Goal: Task Accomplishment & Management: Manage account settings

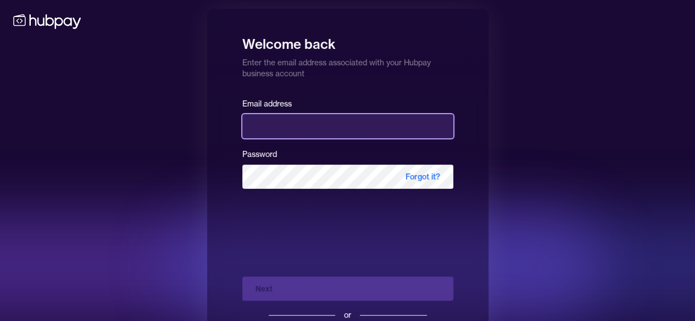
type input "**********"
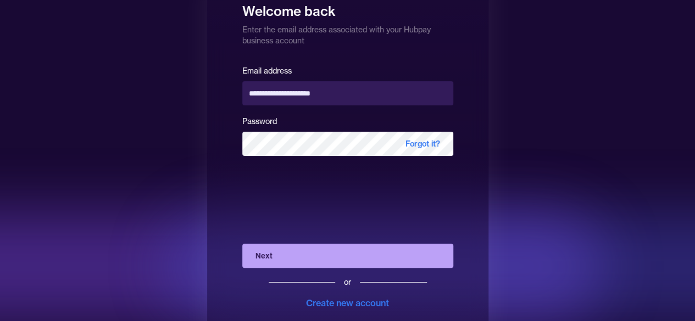
scroll to position [59, 0]
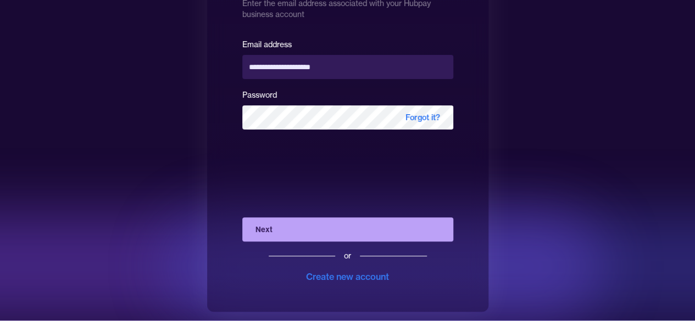
click at [329, 232] on button "Next" at bounding box center [347, 230] width 211 height 24
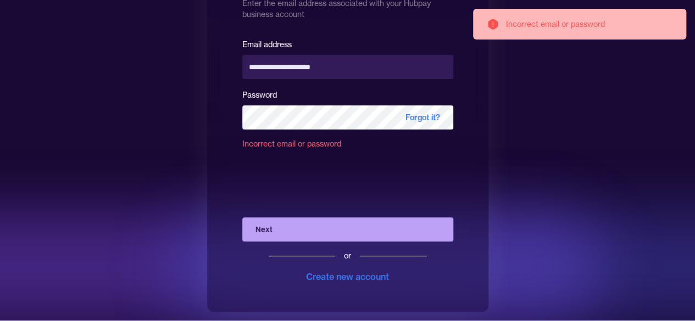
click at [476, 156] on div "**********" at bounding box center [347, 130] width 281 height 363
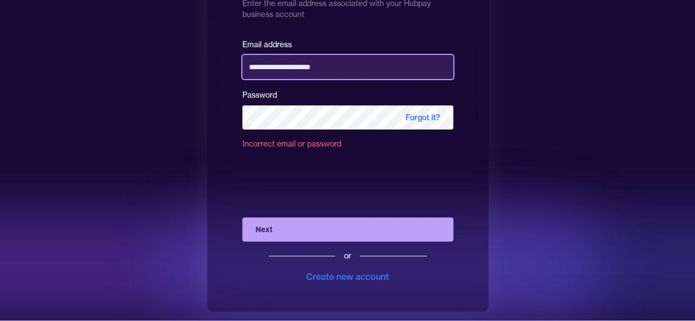
click at [363, 69] on input "**********" at bounding box center [347, 67] width 211 height 24
click at [352, 64] on input "**********" at bounding box center [347, 67] width 211 height 24
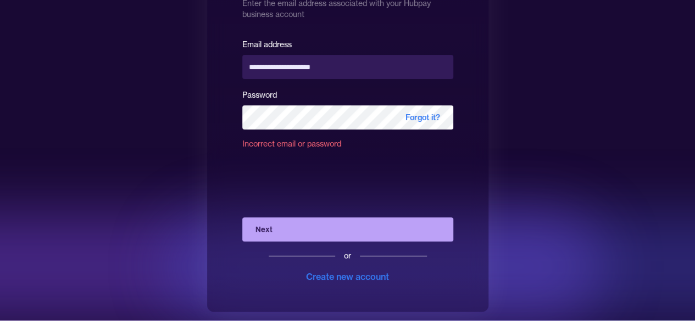
click at [211, 109] on div "**********" at bounding box center [347, 130] width 281 height 363
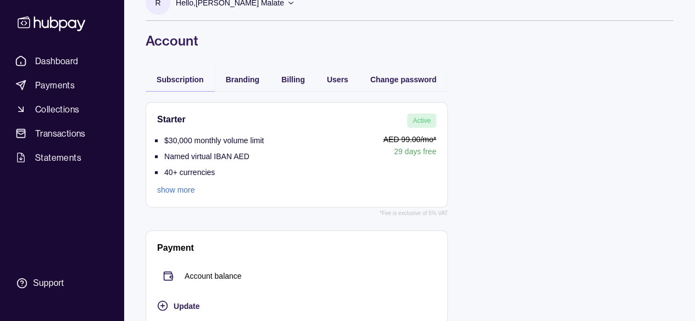
scroll to position [36, 0]
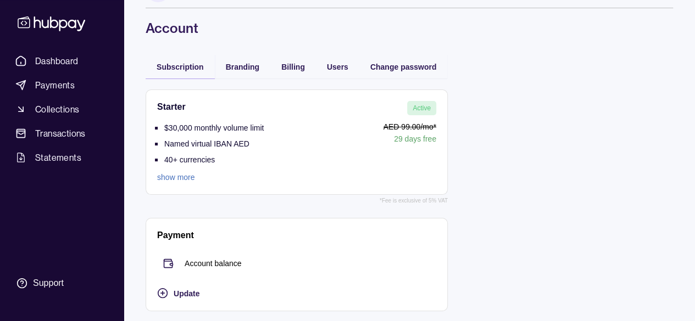
click at [425, 109] on span "Active" at bounding box center [422, 108] width 18 height 8
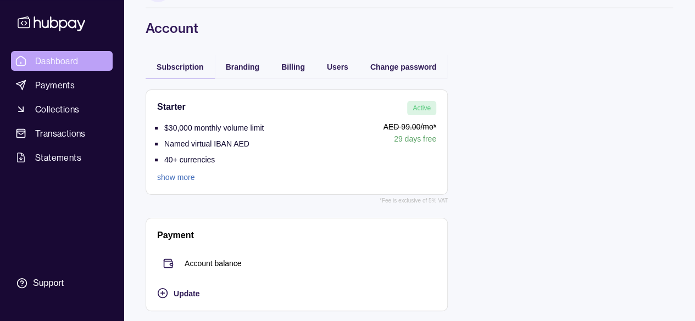
click at [48, 57] on span "Dashboard" at bounding box center [56, 60] width 43 height 13
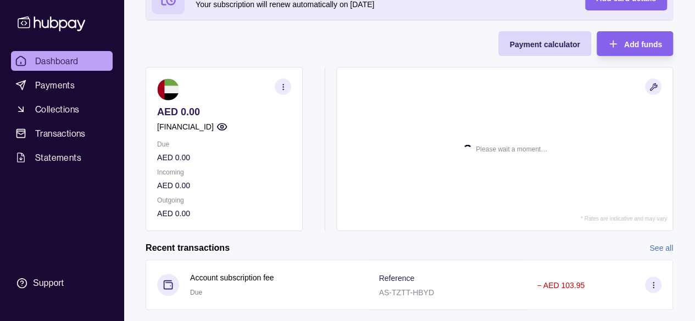
scroll to position [107, 0]
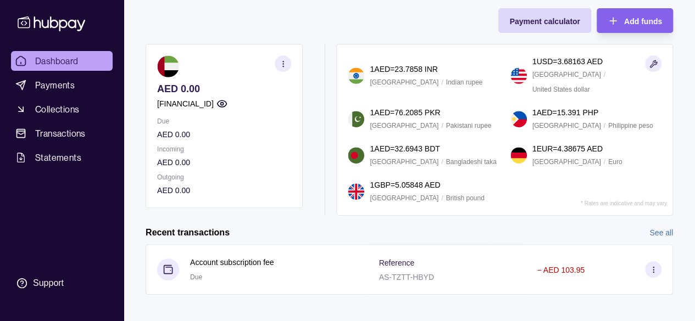
click at [281, 62] on icon "button" at bounding box center [283, 64] width 8 height 8
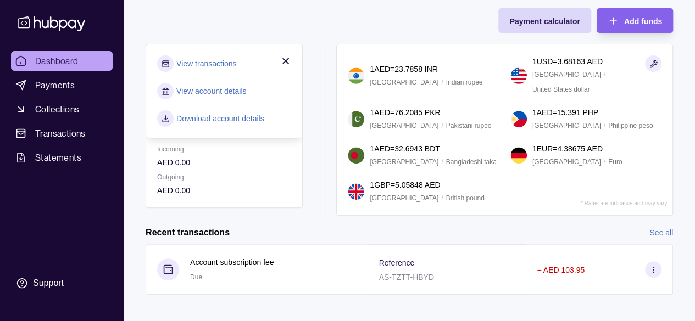
click at [254, 26] on div "Your trial ends in 29 days Your subscription will renew automatically on 17 Oct…" at bounding box center [410, 84] width 528 height 264
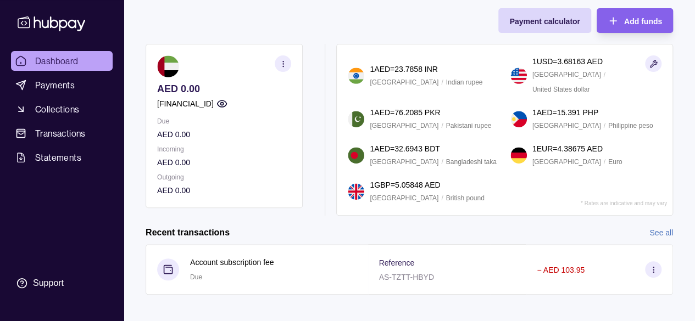
click at [287, 60] on section "button" at bounding box center [283, 64] width 16 height 16
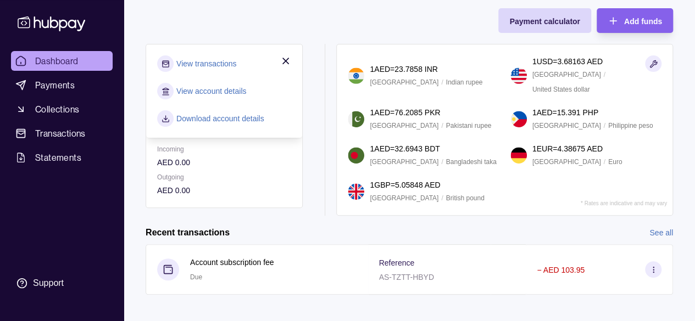
click at [206, 93] on link "View account details" at bounding box center [211, 91] width 70 height 12
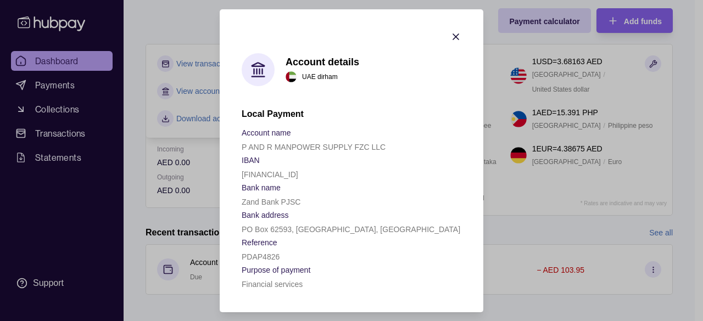
click at [456, 38] on icon "button" at bounding box center [456, 36] width 11 height 11
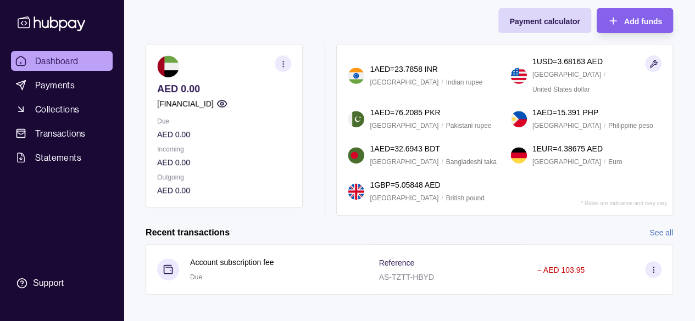
scroll to position [0, 0]
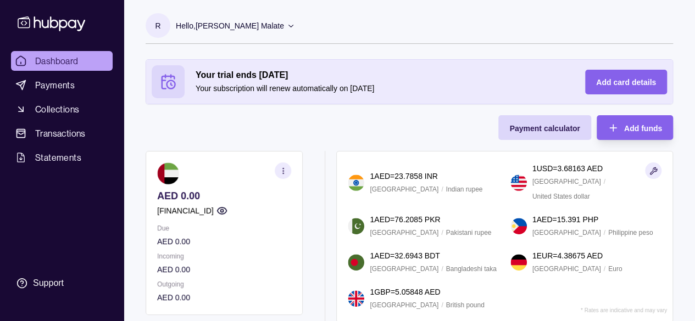
click at [293, 25] on icon at bounding box center [291, 25] width 8 height 8
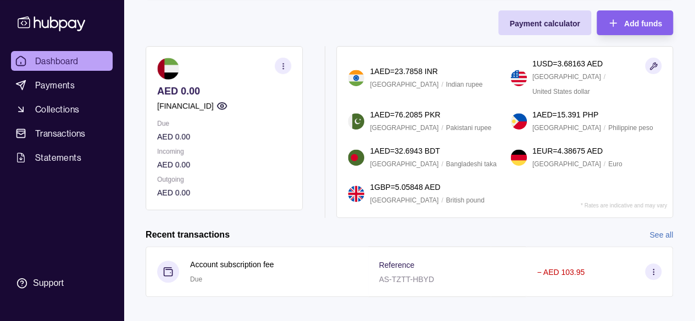
scroll to position [176, 0]
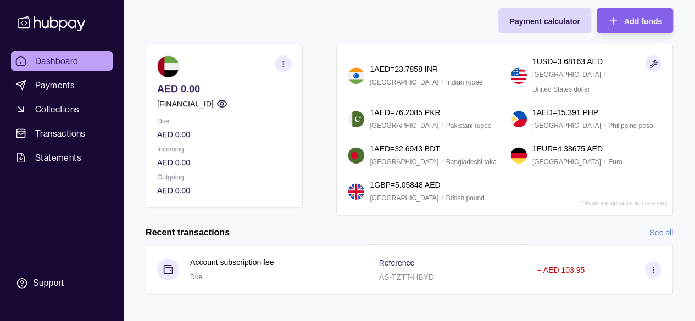
click at [311, 17] on div "Your trial ends in 29 days Your subscription will renew automatically on 17 Oct…" at bounding box center [410, 84] width 528 height 264
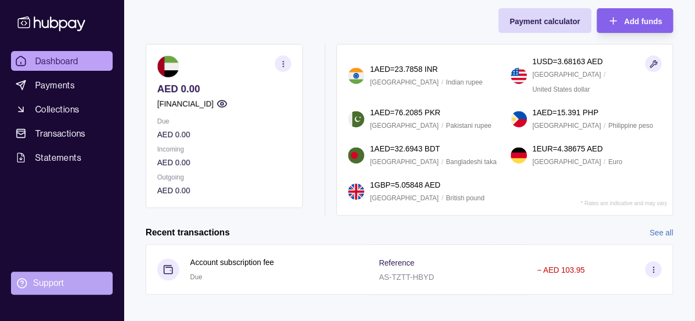
click at [45, 284] on div "Support" at bounding box center [48, 284] width 31 height 12
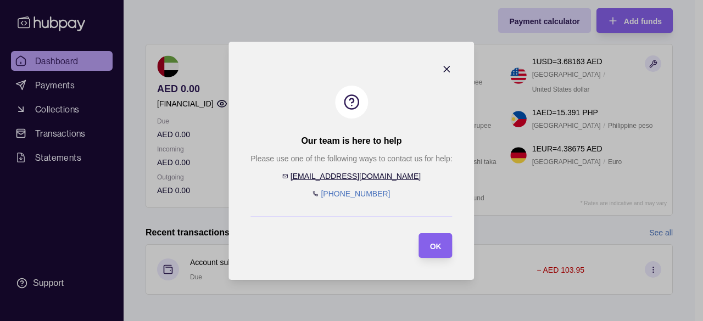
click at [450, 66] on icon "button" at bounding box center [447, 68] width 5 height 5
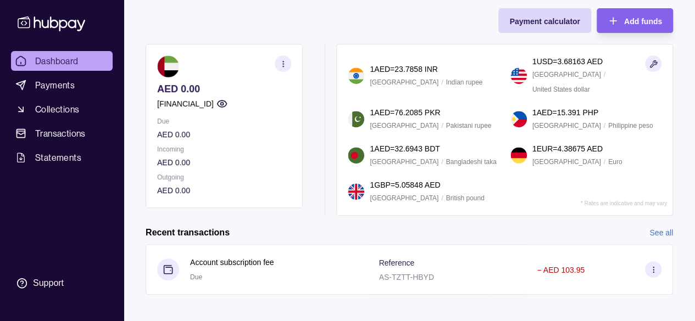
click at [358, 16] on div "Your trial ends in 29 days Your subscription will renew automatically on 17 Oct…" at bounding box center [410, 84] width 528 height 264
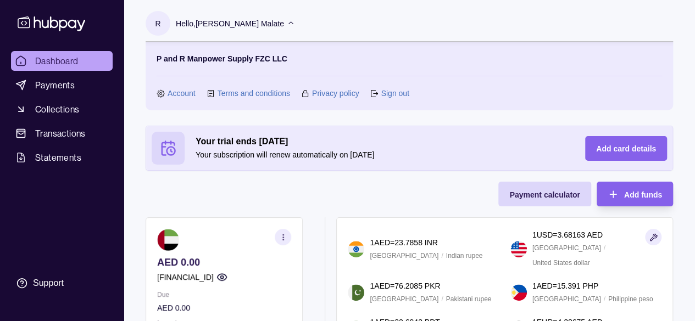
scroll to position [0, 0]
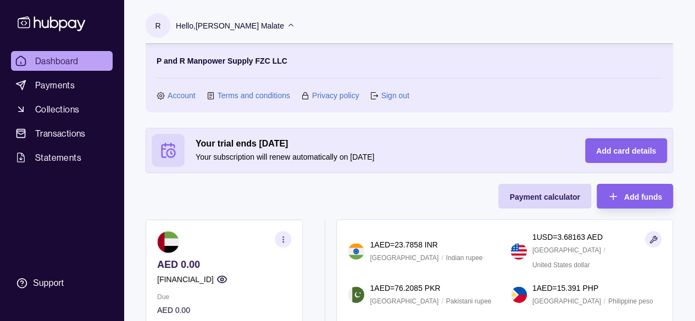
click at [308, 192] on div "Your trial ends in 29 days Your subscription will renew automatically on 17 Oct…" at bounding box center [410, 260] width 528 height 264
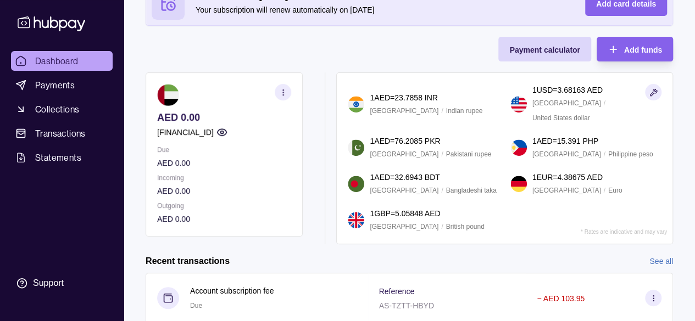
scroll to position [165, 0]
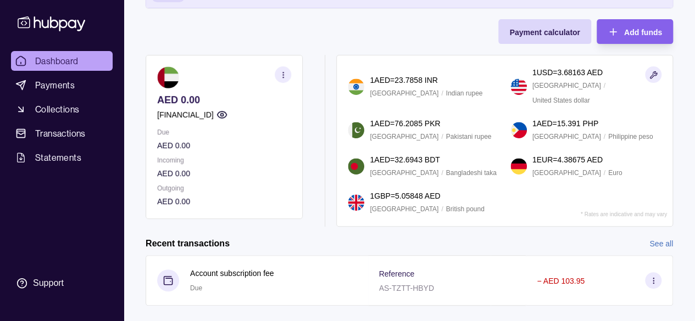
click at [286, 76] on icon "button" at bounding box center [283, 75] width 8 height 8
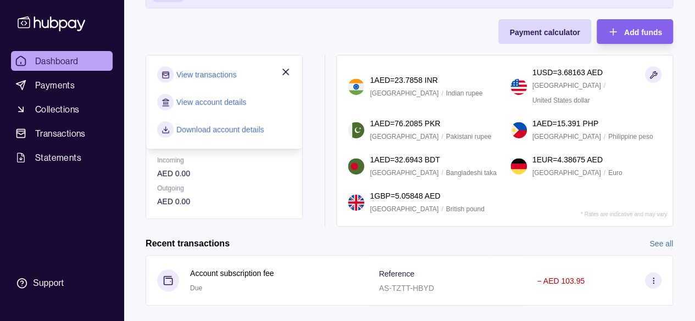
click at [189, 24] on div "Your trial ends in 29 days Your subscription will renew automatically on 17 Oct…" at bounding box center [410, 95] width 528 height 264
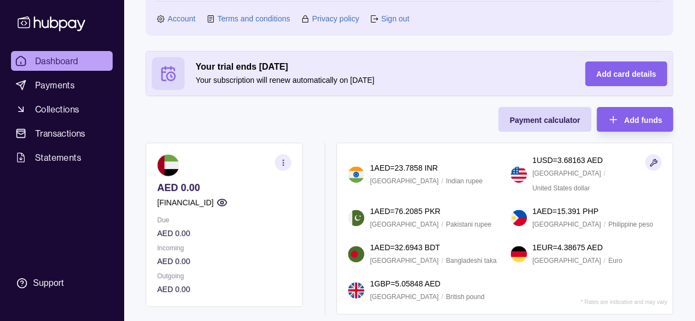
scroll to position [0, 0]
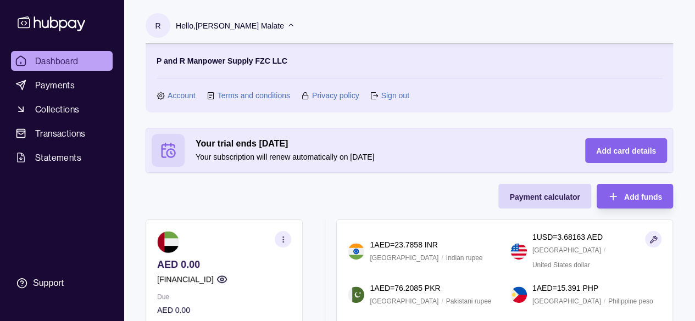
click at [369, 18] on section "R Hello, Rosita Paguirigan Malate P and R Manpower Supply FZC LLC Account Terms…" at bounding box center [410, 62] width 528 height 99
click at [292, 25] on icon at bounding box center [291, 25] width 8 height 8
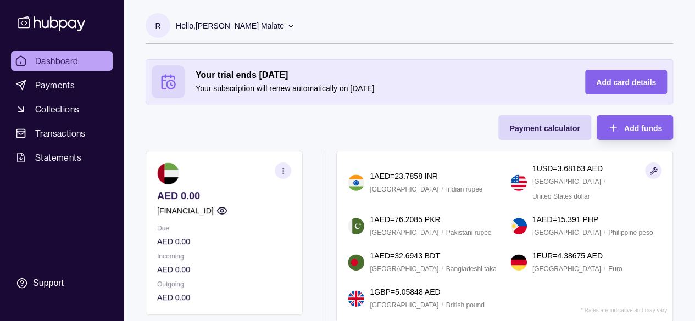
click at [292, 25] on icon at bounding box center [291, 25] width 8 height 8
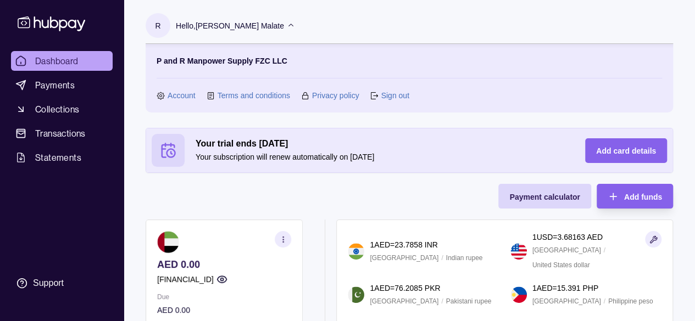
click at [394, 93] on link "Sign out" at bounding box center [395, 96] width 28 height 12
